Goal: Task Accomplishment & Management: Manage account settings

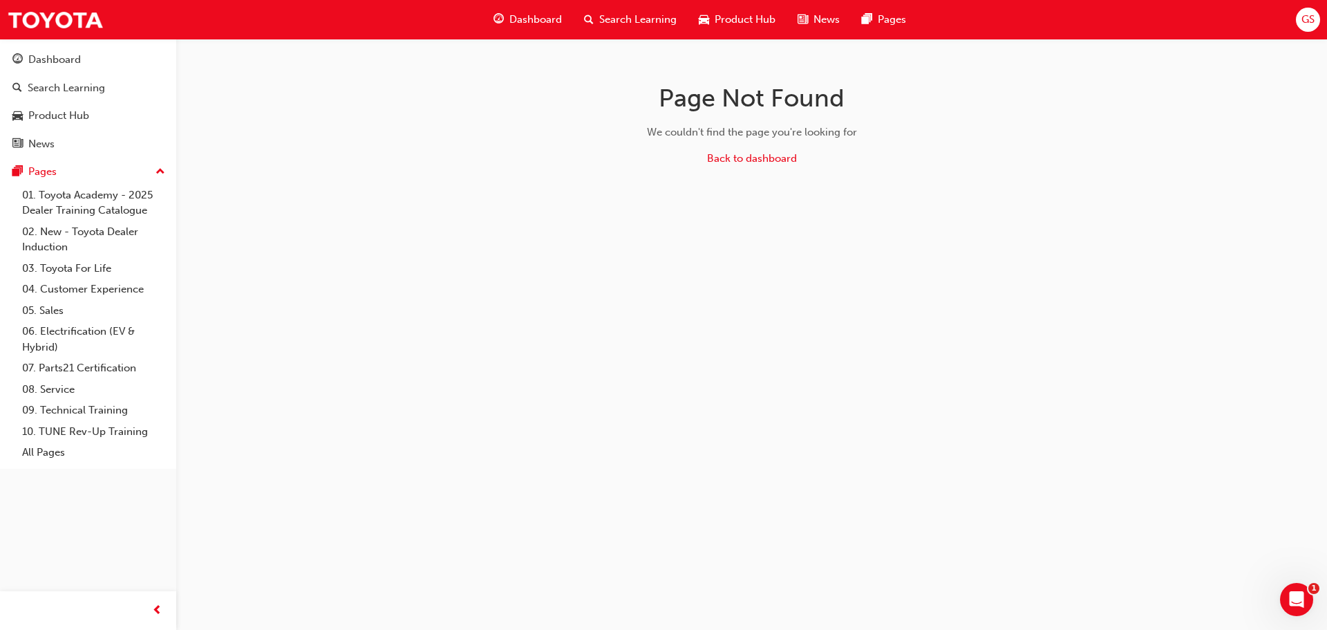
click at [1312, 23] on span "GS" at bounding box center [1307, 20] width 13 height 16
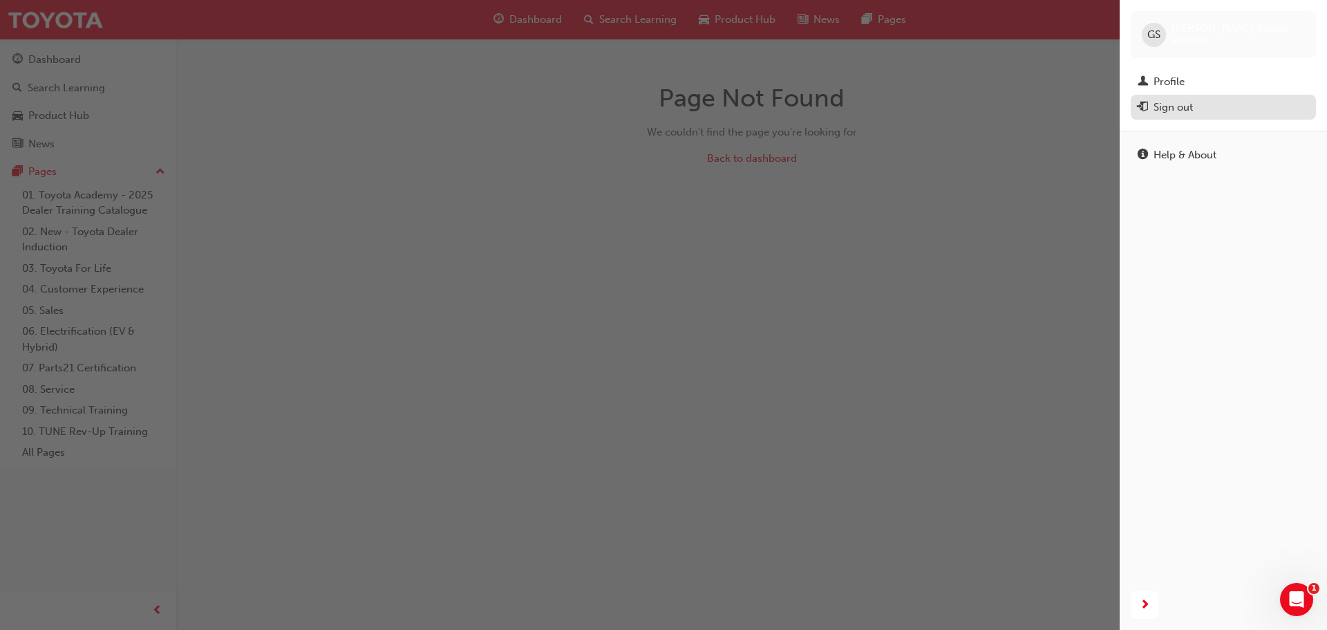
click at [1182, 115] on div "Sign out" at bounding box center [1172, 108] width 39 height 16
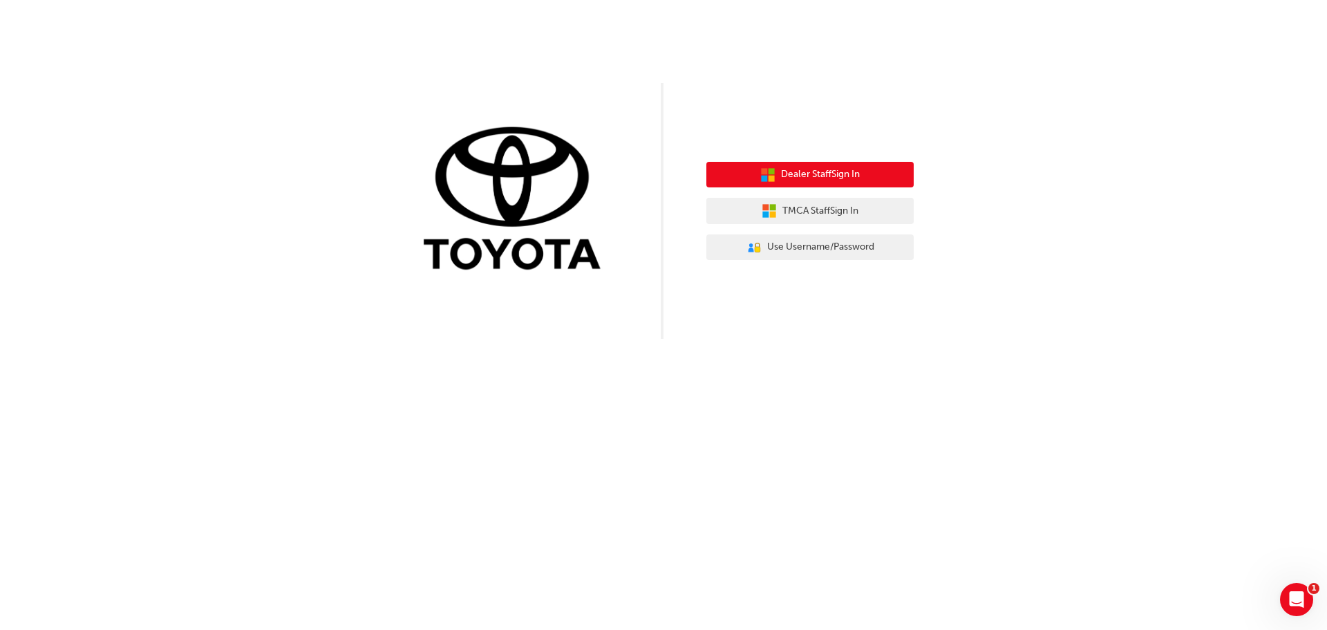
click at [813, 177] on span "Dealer Staff Sign In" at bounding box center [820, 175] width 79 height 16
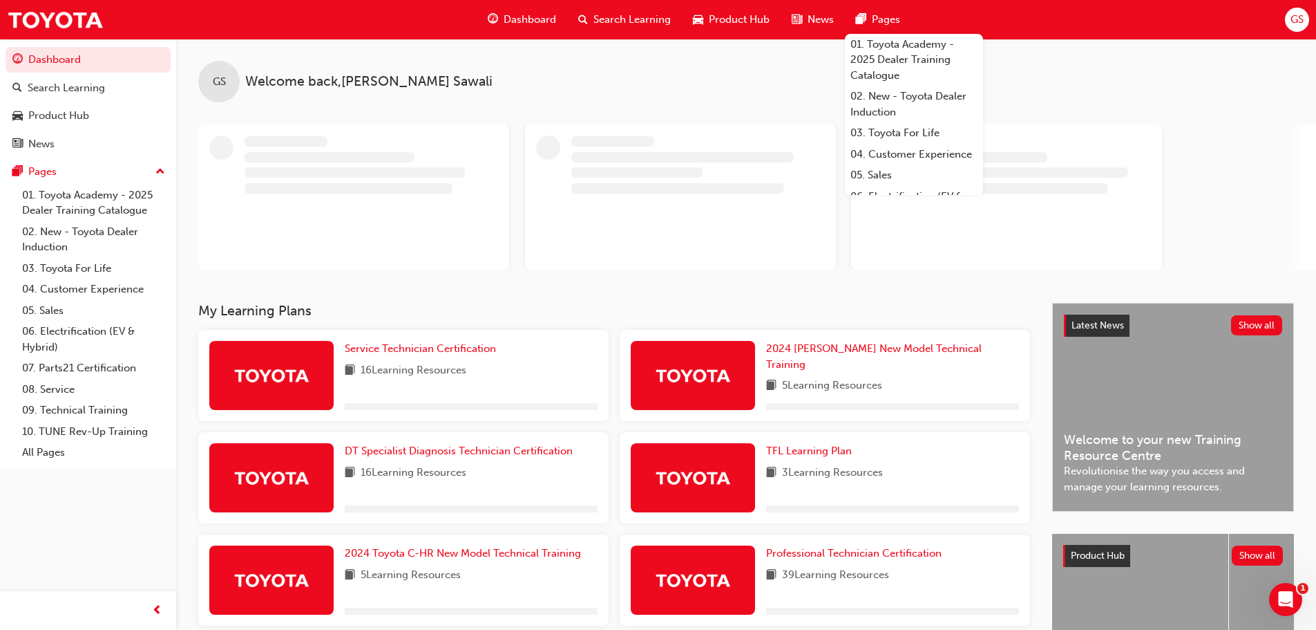
click at [1296, 16] on span "GS" at bounding box center [1297, 20] width 13 height 16
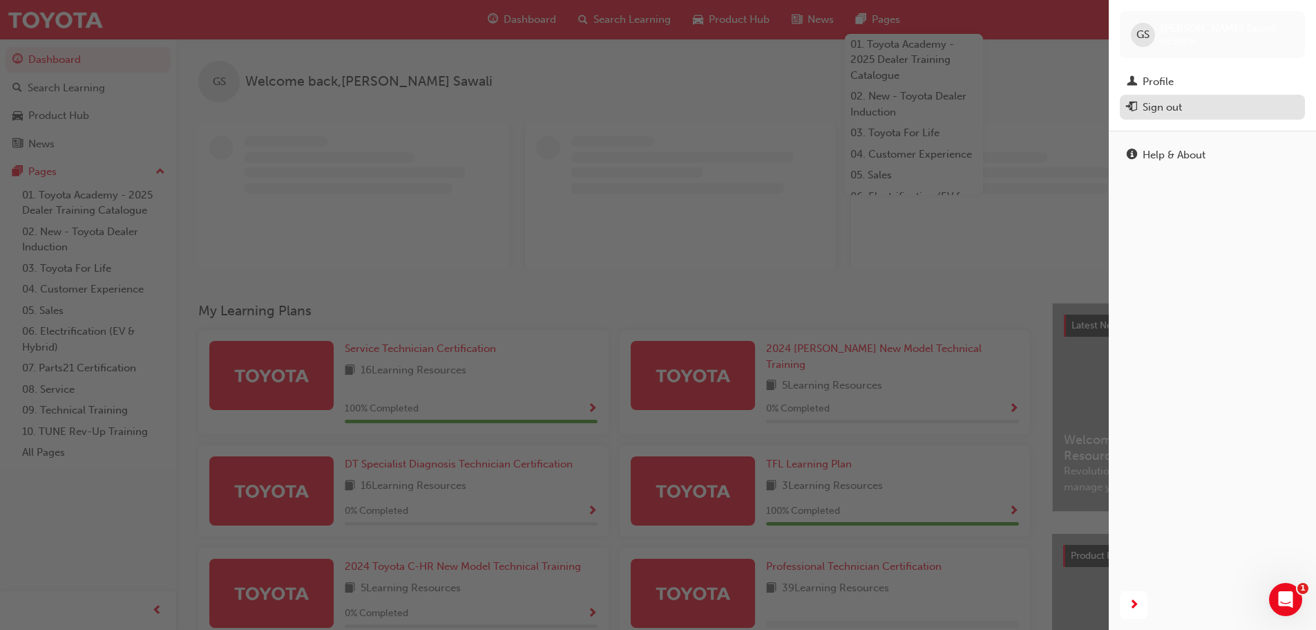
click at [1181, 105] on div "Sign out" at bounding box center [1162, 108] width 39 height 16
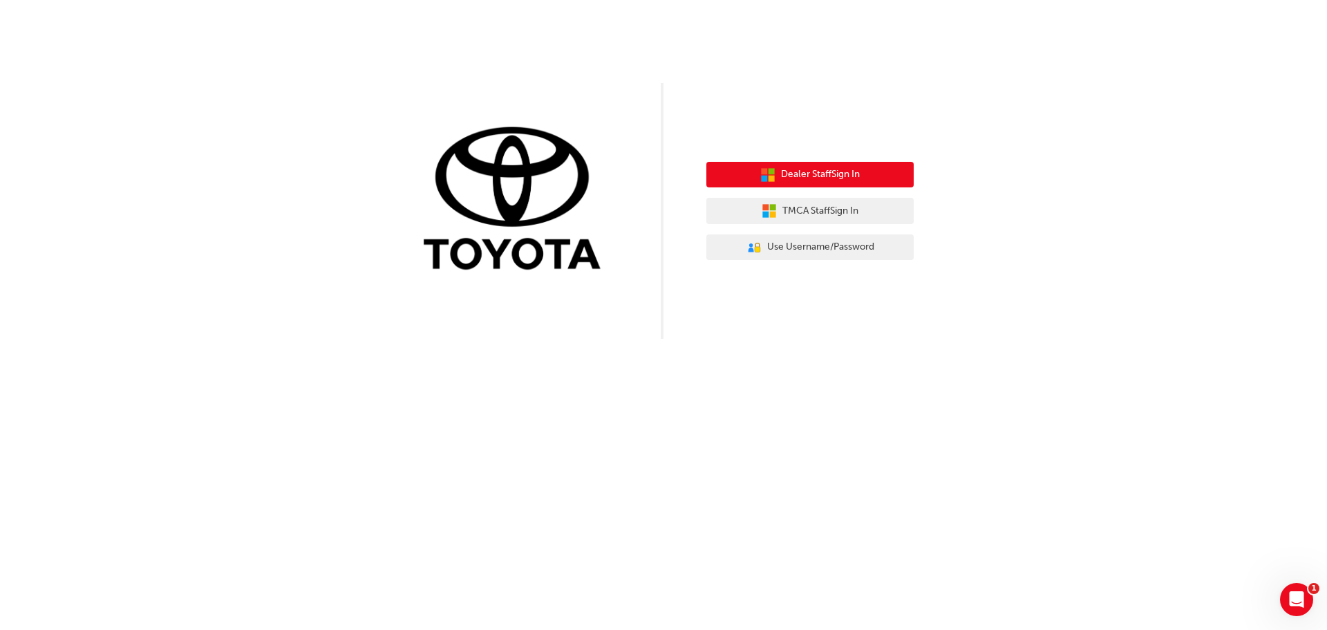
click at [838, 180] on span "Dealer Staff Sign In" at bounding box center [820, 175] width 79 height 16
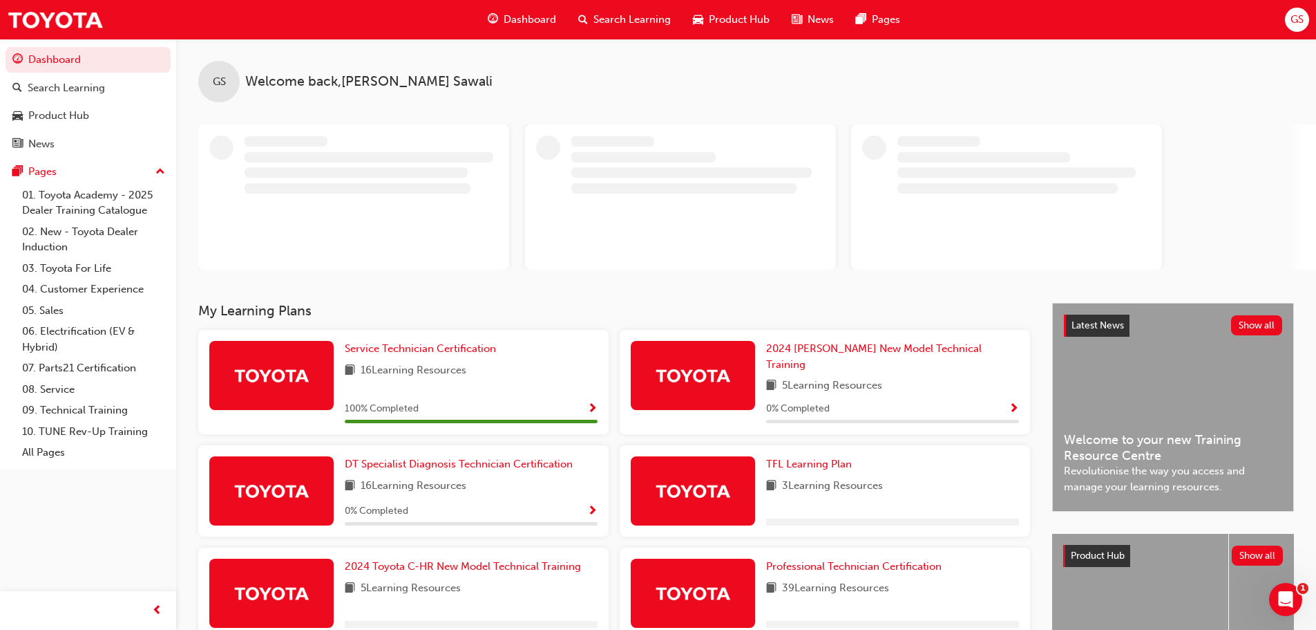
click at [1298, 22] on span "GS" at bounding box center [1297, 20] width 13 height 16
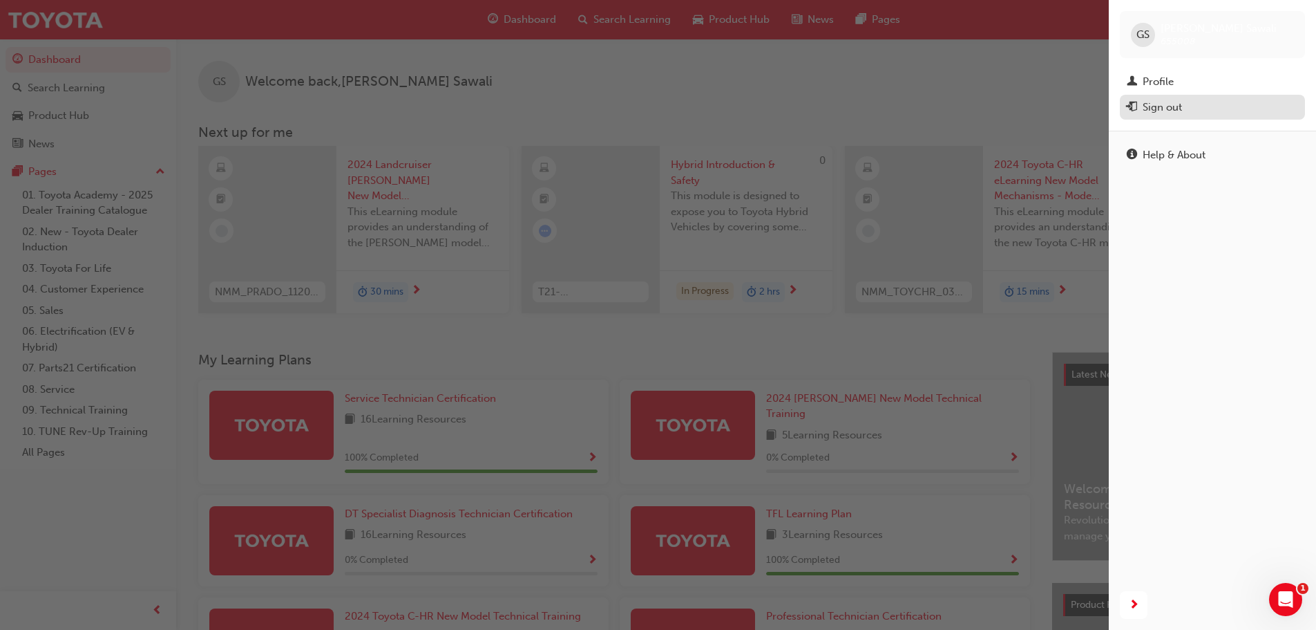
click at [1175, 100] on div "Sign out" at bounding box center [1162, 108] width 39 height 16
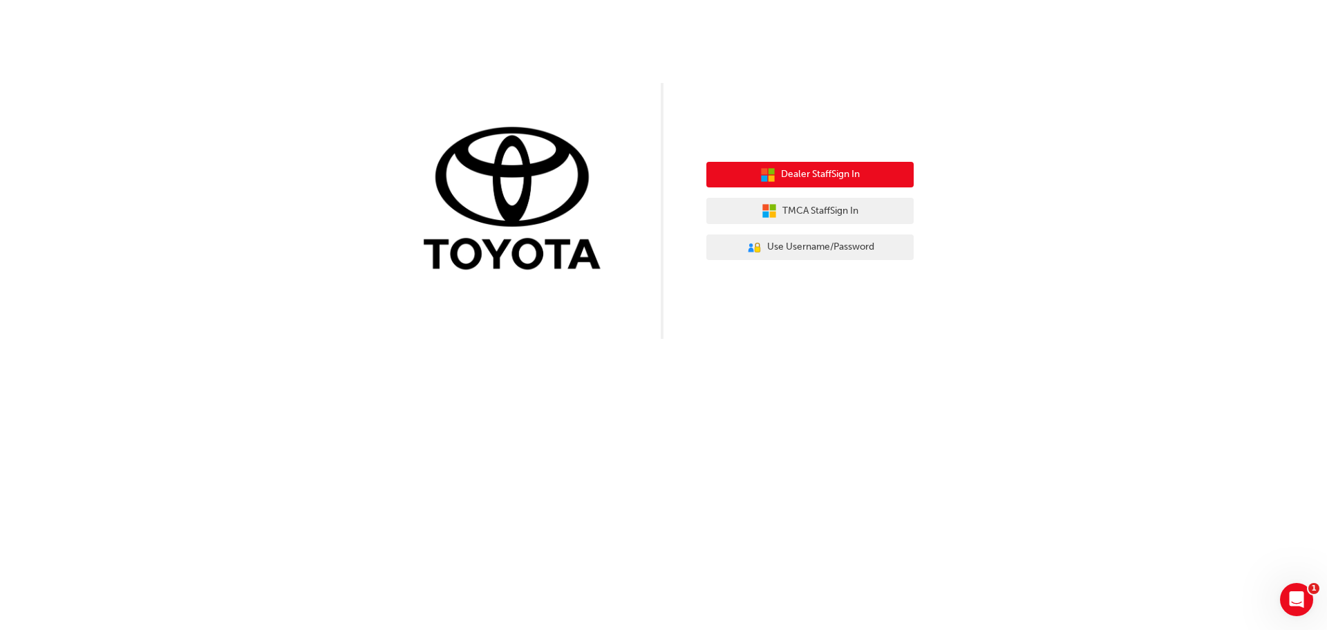
click at [849, 176] on span "Dealer Staff Sign In" at bounding box center [820, 175] width 79 height 16
